Goal: Task Accomplishment & Management: Manage account settings

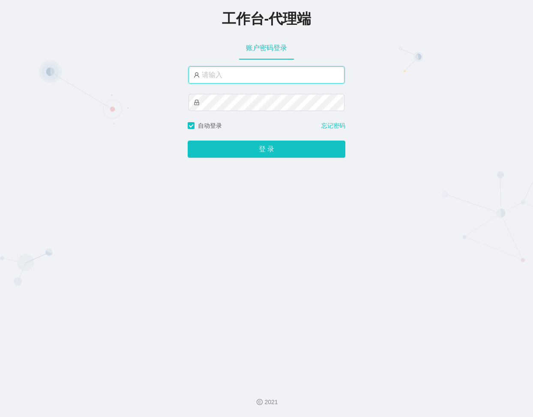
click at [255, 78] on input "text" at bounding box center [266, 74] width 156 height 17
click at [218, 70] on input "text" at bounding box center [266, 74] width 156 height 17
click at [260, 82] on input "text" at bounding box center [266, 74] width 156 height 17
paste input "m"
click at [282, 69] on input "text" at bounding box center [266, 74] width 156 height 17
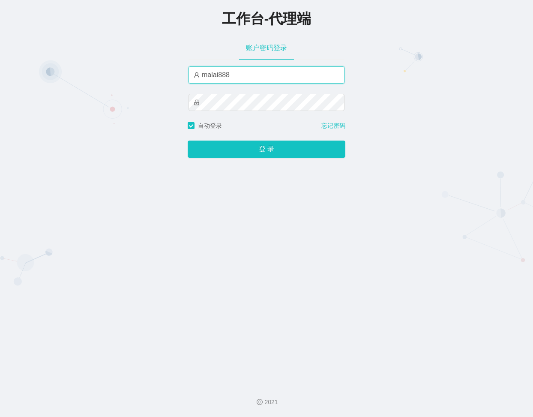
type input "malai888"
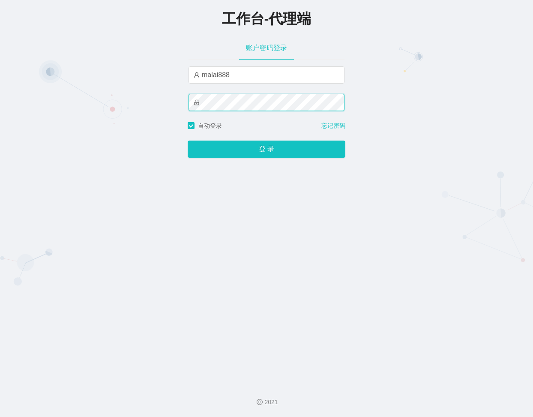
click at [188, 140] on button "登 录" at bounding box center [267, 148] width 158 height 17
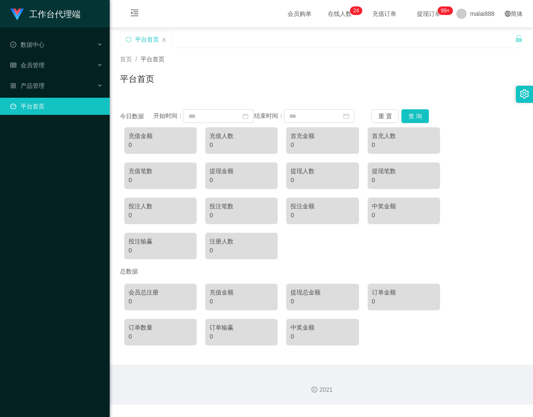
click at [519, 90] on div at bounding box center [524, 94] width 17 height 17
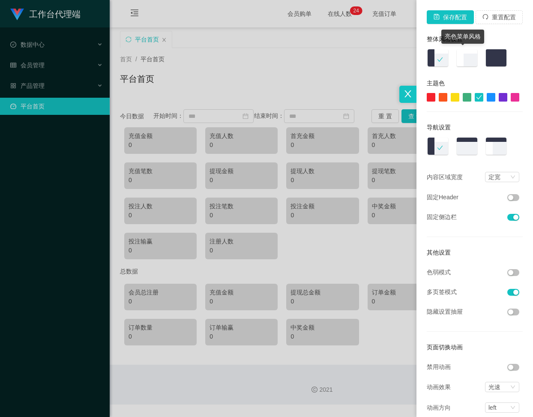
click at [468, 60] on img at bounding box center [467, 58] width 22 height 19
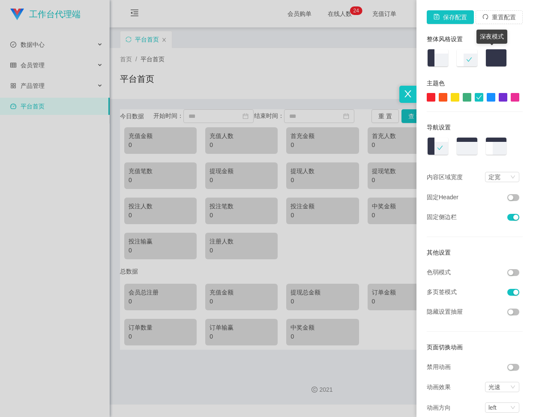
click at [487, 57] on img at bounding box center [496, 58] width 22 height 19
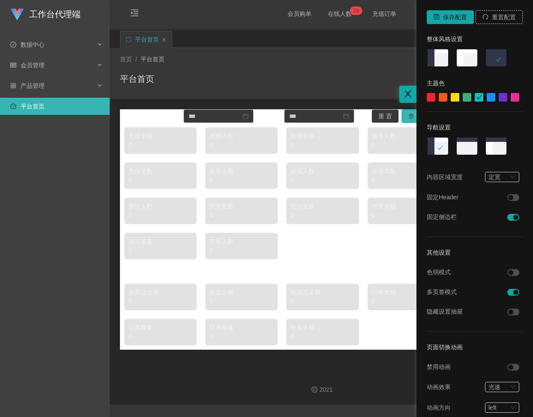
click at [254, 72] on div at bounding box center [266, 208] width 533 height 417
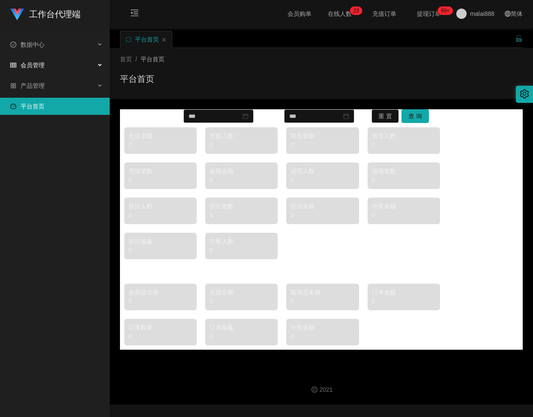
drag, startPoint x: 60, startPoint y: 62, endPoint x: 58, endPoint y: 69, distance: 7.2
click at [60, 62] on div "会员管理" at bounding box center [55, 65] width 110 height 17
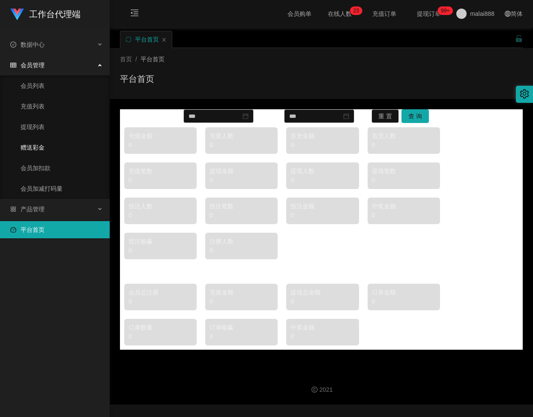
click at [33, 144] on link "赠送彩金" at bounding box center [62, 147] width 82 height 17
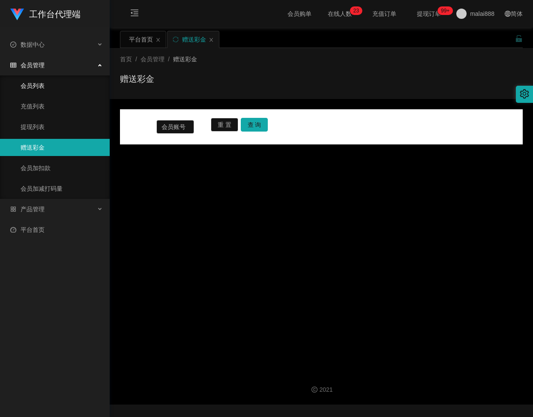
click at [47, 91] on link "会员列表" at bounding box center [62, 85] width 82 height 17
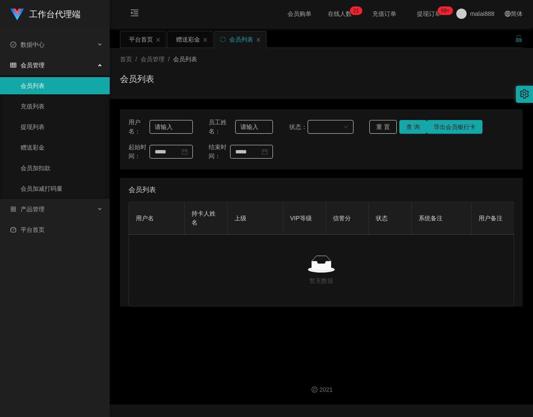
click at [30, 70] on div "会员管理" at bounding box center [55, 65] width 110 height 17
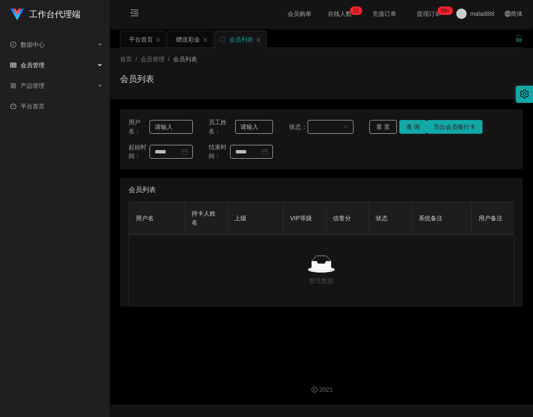
click at [48, 72] on div "会员管理" at bounding box center [55, 65] width 110 height 17
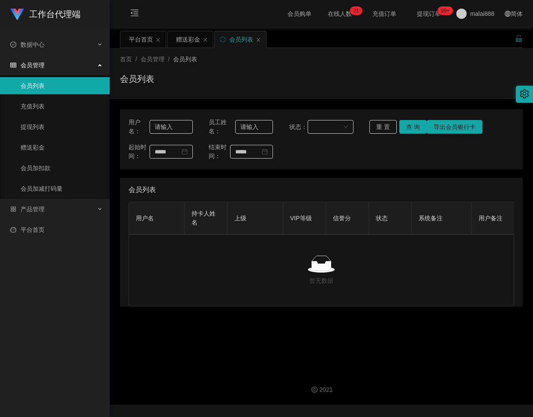
click at [48, 62] on div "会员管理" at bounding box center [55, 65] width 110 height 17
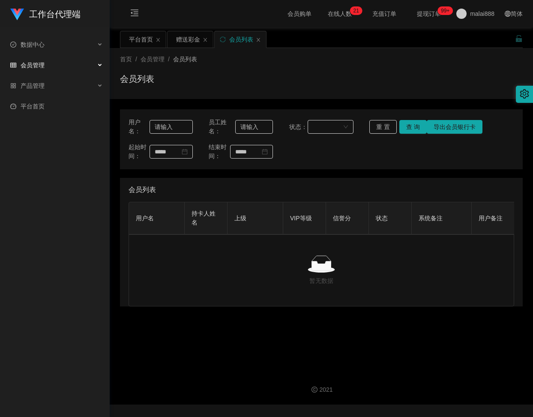
click at [52, 72] on div "会员管理" at bounding box center [55, 65] width 110 height 17
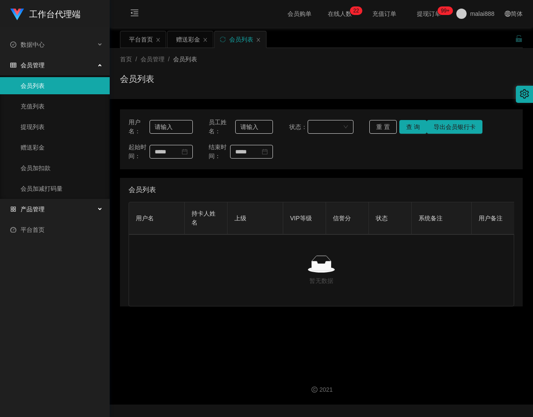
click at [35, 206] on span "产品管理" at bounding box center [27, 209] width 34 height 7
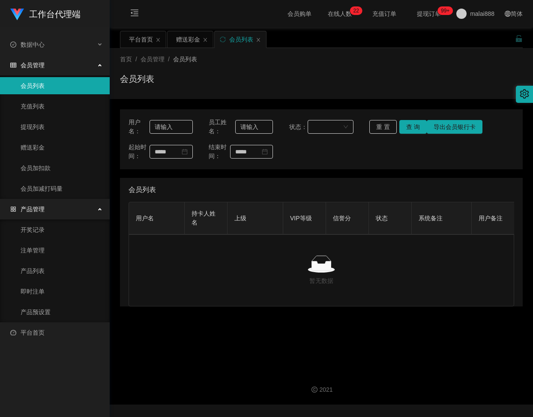
click at [59, 64] on div "会员管理" at bounding box center [55, 65] width 110 height 17
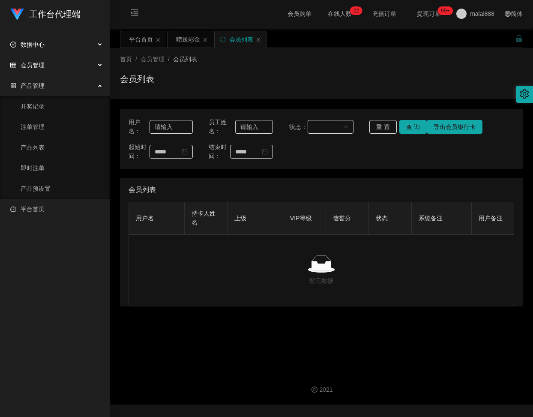
click at [57, 45] on div "数据中心" at bounding box center [55, 44] width 110 height 17
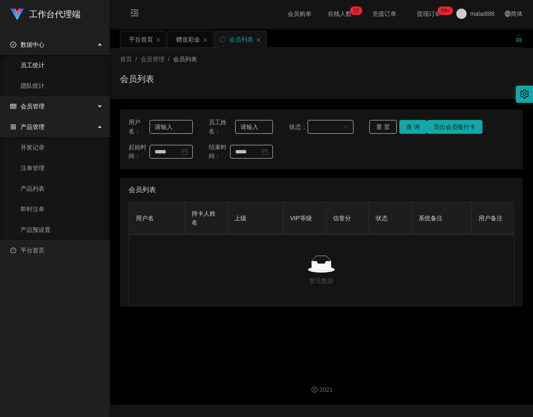
click at [45, 69] on link "员工统计" at bounding box center [62, 65] width 82 height 17
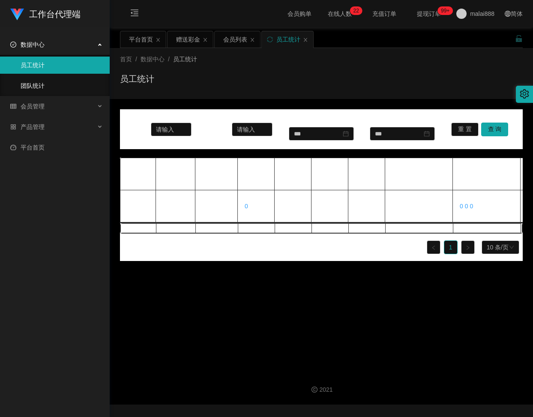
click at [39, 88] on link "团队统计" at bounding box center [62, 85] width 82 height 17
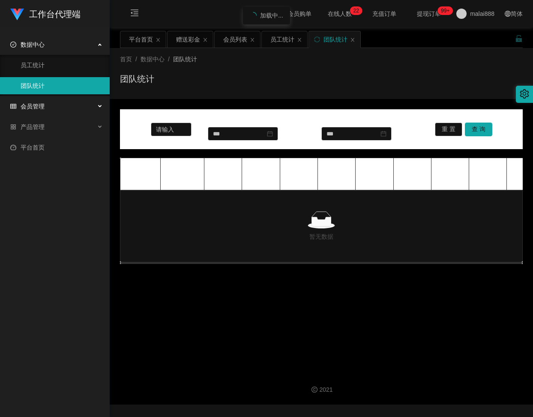
click at [60, 107] on div "会员管理" at bounding box center [55, 106] width 110 height 17
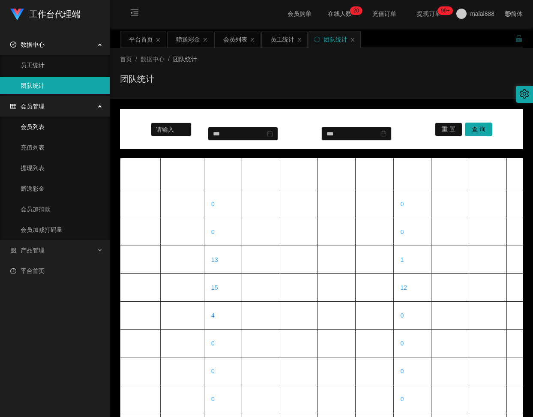
click at [29, 129] on link "会员列表" at bounding box center [62, 126] width 82 height 17
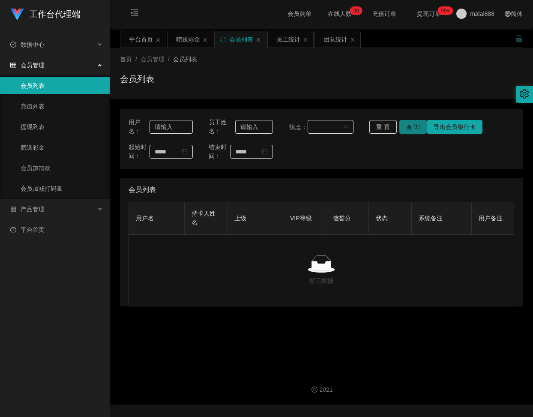
click at [413, 131] on button "查 询" at bounding box center [412, 127] width 27 height 14
click at [413, 131] on button "查 询" at bounding box center [417, 127] width 37 height 14
click at [413, 131] on button "查 询" at bounding box center [412, 127] width 27 height 14
click at [394, 128] on button "重 置" at bounding box center [382, 127] width 27 height 14
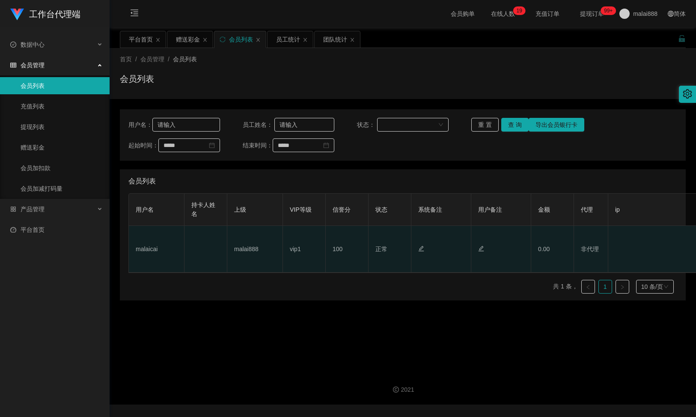
click at [452, 266] on td at bounding box center [442, 249] width 60 height 47
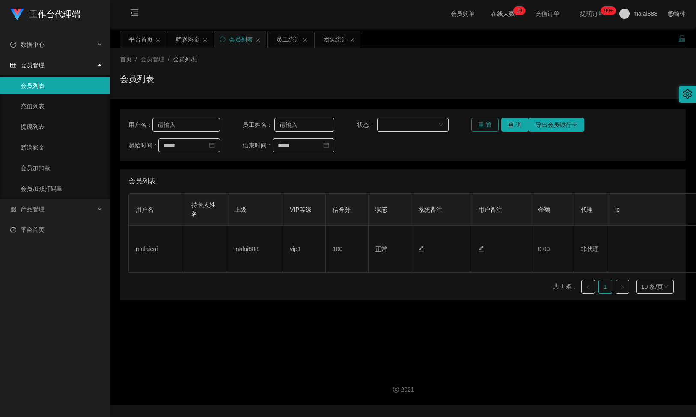
click at [481, 129] on button "重 置" at bounding box center [485, 125] width 27 height 14
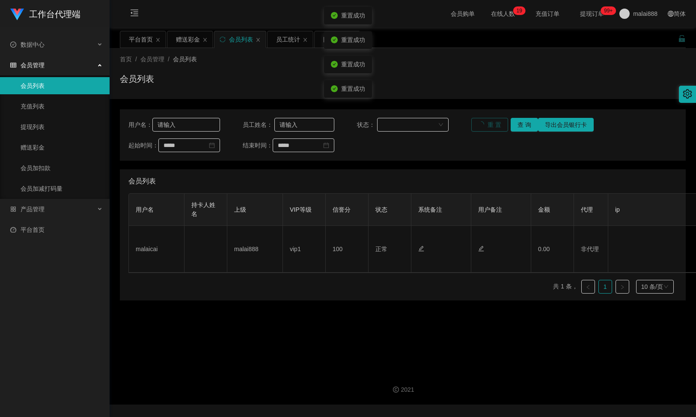
click at [481, 129] on button "重 置" at bounding box center [490, 125] width 37 height 14
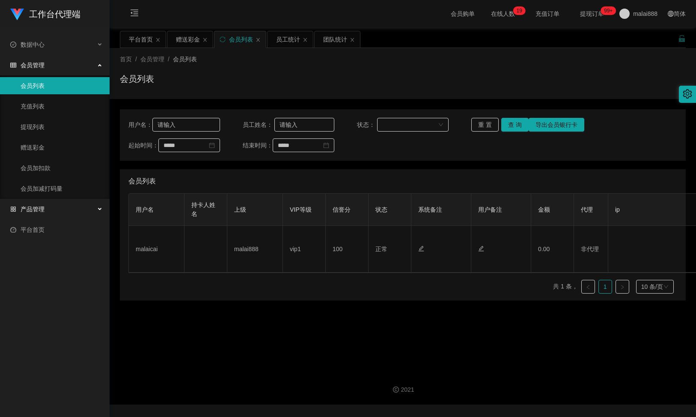
click at [56, 209] on div "产品管理" at bounding box center [55, 208] width 110 height 17
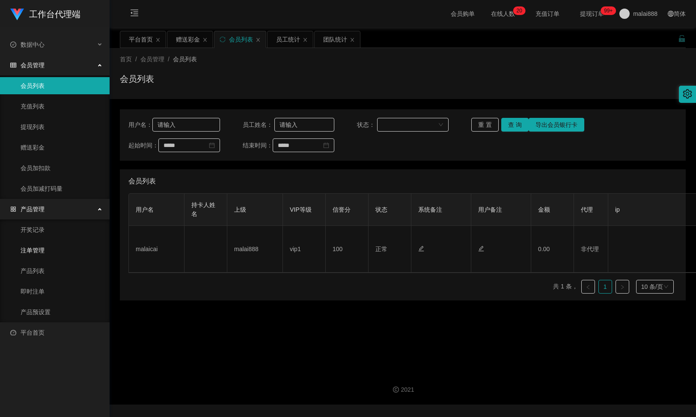
click at [42, 246] on link "注单管理" at bounding box center [62, 250] width 82 height 17
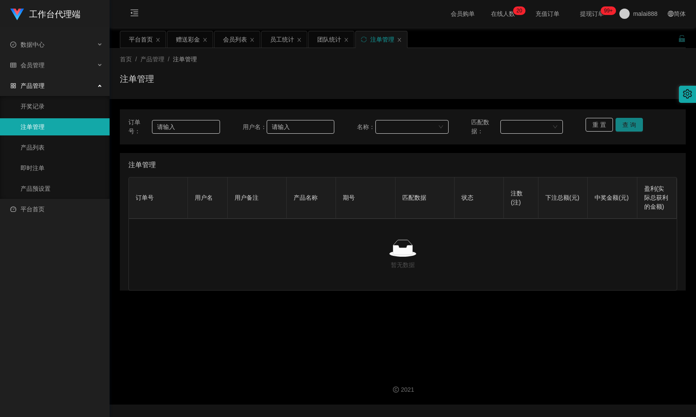
click at [532, 126] on button "查 询" at bounding box center [629, 125] width 27 height 14
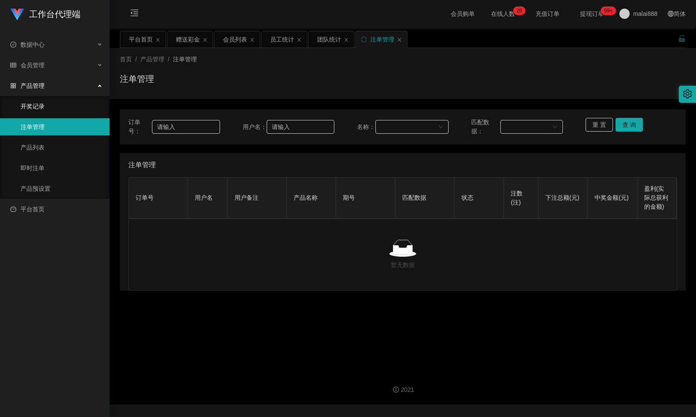
click at [75, 113] on link "开奖记录" at bounding box center [62, 106] width 82 height 17
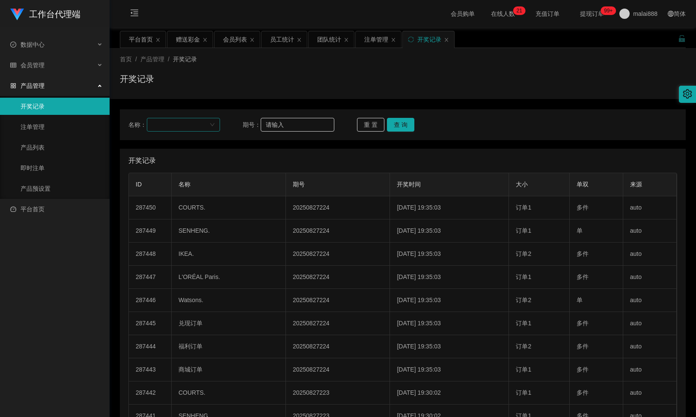
click at [206, 131] on div at bounding box center [180, 124] width 57 height 13
click at [209, 125] on div at bounding box center [183, 125] width 73 height 14
click at [205, 131] on div at bounding box center [180, 124] width 57 height 13
click at [182, 148] on li "商城订单" at bounding box center [183, 144] width 72 height 14
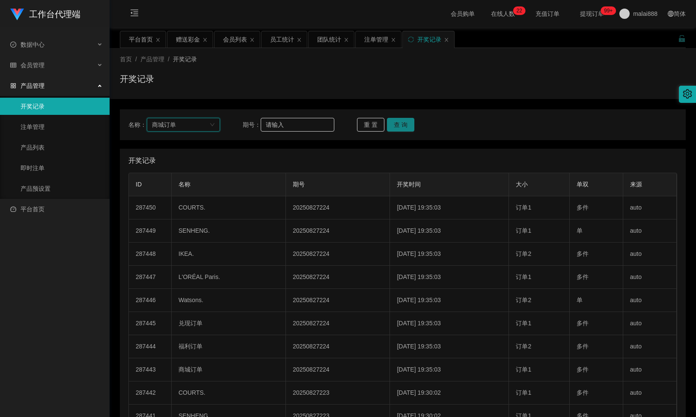
click at [392, 123] on button "查 询" at bounding box center [400, 125] width 27 height 14
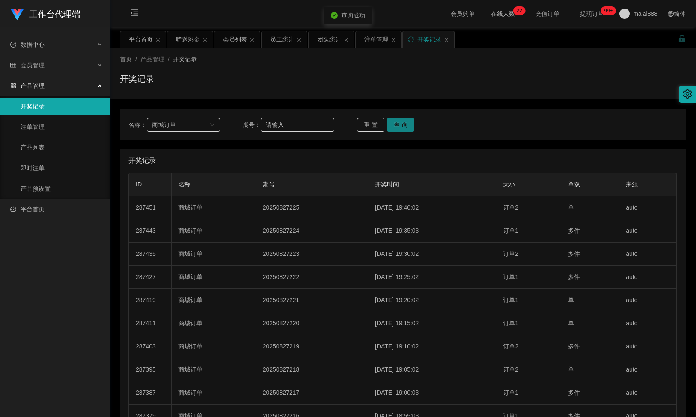
click at [392, 123] on button "查 询" at bounding box center [400, 125] width 27 height 14
click at [392, 123] on button "查 询" at bounding box center [405, 125] width 37 height 14
click at [392, 123] on button "查 询" at bounding box center [400, 125] width 27 height 14
click at [392, 123] on button "查 询" at bounding box center [405, 125] width 37 height 14
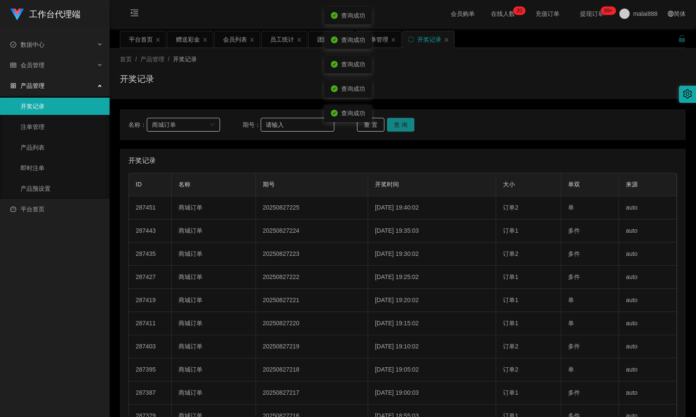
click at [392, 123] on button "查 询" at bounding box center [400, 125] width 27 height 14
drag, startPoint x: 319, startPoint y: 89, endPoint x: 165, endPoint y: 98, distance: 154.0
click at [319, 89] on div "开奖记录" at bounding box center [403, 82] width 566 height 20
